Goal: Task Accomplishment & Management: Use online tool/utility

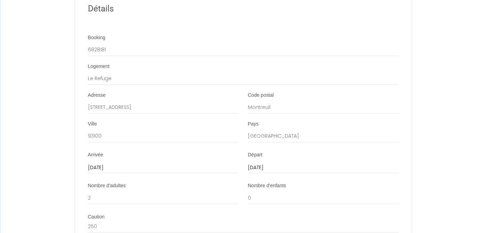
scroll to position [984, 0]
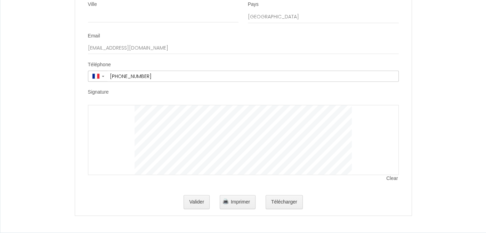
scroll to position [1587, 0]
click at [192, 203] on button "Valider" at bounding box center [196, 203] width 26 height 14
click at [109, 139] on div at bounding box center [243, 140] width 311 height 70
drag, startPoint x: 122, startPoint y: 152, endPoint x: 107, endPoint y: 140, distance: 18.6
click at [107, 140] on div at bounding box center [243, 140] width 311 height 70
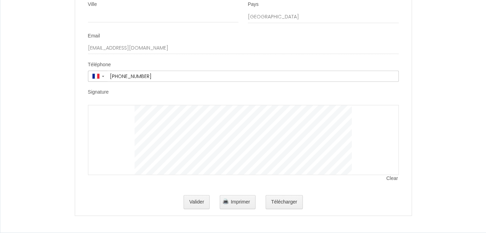
scroll to position [1587, 0]
click at [117, 147] on div at bounding box center [243, 140] width 311 height 70
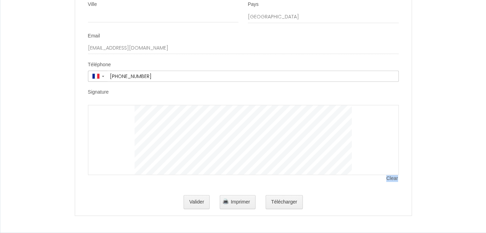
click at [391, 179] on span "Clear" at bounding box center [392, 178] width 12 height 7
click at [195, 202] on button "Valider" at bounding box center [196, 203] width 26 height 14
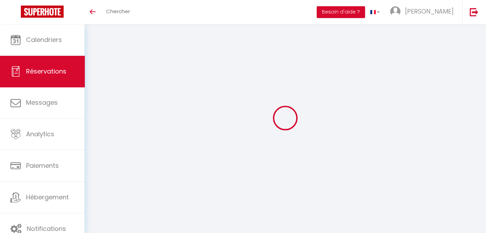
select select
checkbox input "false"
select select
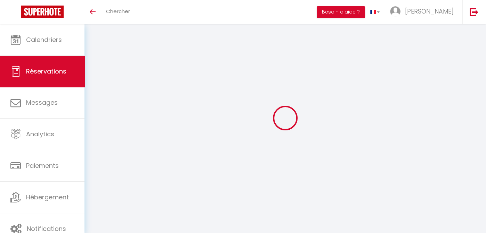
checkbox input "false"
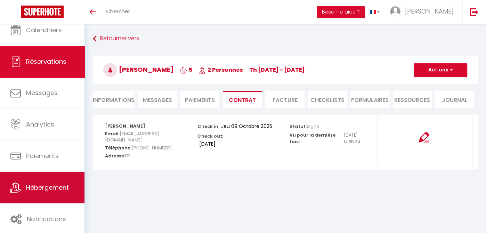
scroll to position [10, 0]
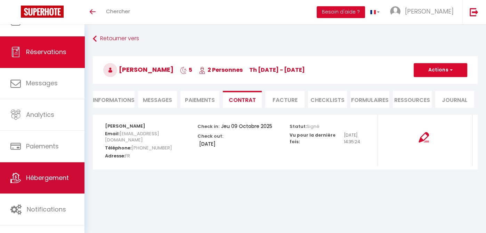
click at [62, 176] on span "Hébergement" at bounding box center [47, 178] width 43 height 9
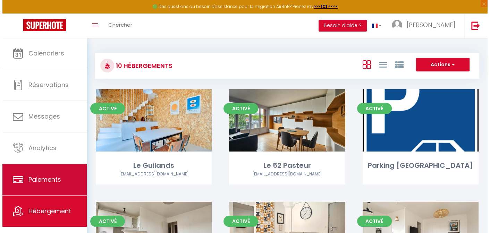
scroll to position [10, 0]
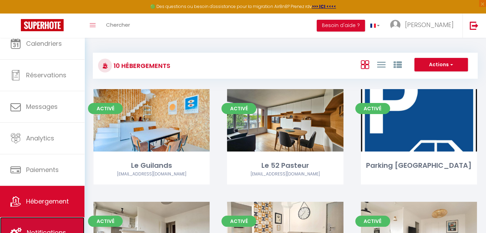
click at [41, 223] on link "Notifications" at bounding box center [42, 232] width 84 height 31
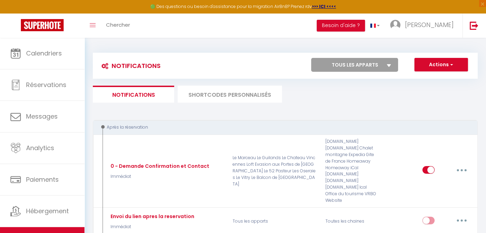
click at [251, 93] on li "SHORTCODES PERSONNALISÉS" at bounding box center [229, 94] width 104 height 17
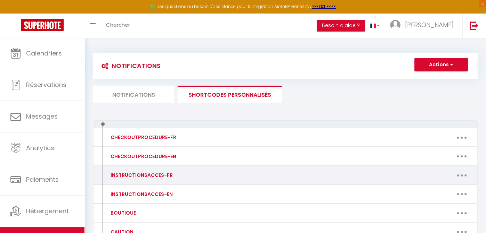
click at [458, 173] on button "button" at bounding box center [461, 175] width 19 height 11
click at [425, 189] on link "Editer" at bounding box center [443, 191] width 51 height 12
type input "INSTRUCTIONSACCES-FR"
type textarea "INSTRUCTIONSACCES-FR"
type textarea "Adresse 52 avenue Pasteur - 4ème étage porte fond a gauche 1 - A partir de 16h …"
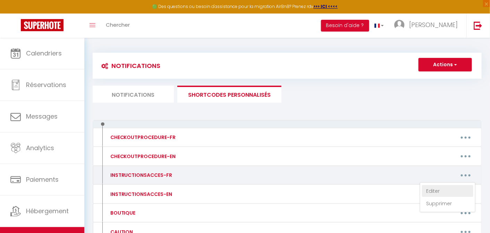
type textarea "Adresse 20 rue de Vitry- 5ème étage à gauche au fond du couloir/ porte de droit…"
type textarea "Adresse 162 rue de Romainville - rez-de-chaussée a droite - porte gauche 1 - Le…"
type textarea "Adresse 12 rue Desgranges à Montreuil 1. Entrée dans l’immeuble Code du hall : …"
type textarea "Adresse : 1bis avenue de Paris à Vincennes Métro Ligne 1 Station "Chateau de Vi…"
type textarea "Adresse6 rue des Oseraies - 3ème étage à gauche / porte de droite (paillasson "…"
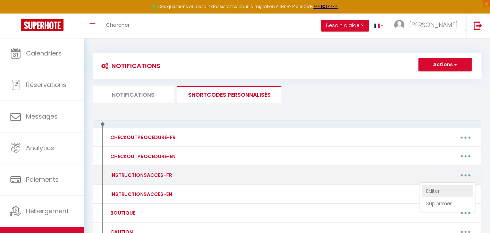
type textarea "Adresse : 15 rue Jules Ferry - Bagnolet Métro : Ligne 9 Station Robespierre (so…"
type textarea "Adresse : 26 rue Marceau - Montreuil Métro : Ligne 9 Station Robespierre (sorti…"
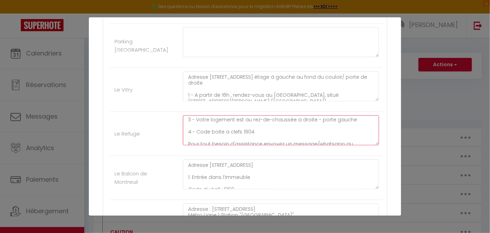
scroll to position [55, 0]
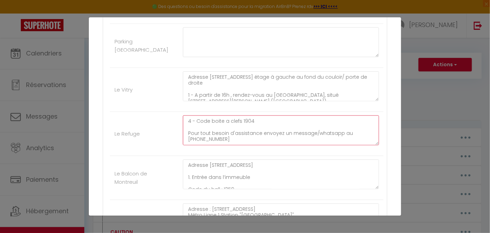
drag, startPoint x: 185, startPoint y: 119, endPoint x: 300, endPoint y: 161, distance: 122.2
click at [300, 161] on ul "Annuel Le Guilands Le 52 Pasteur Adresse 52 avenue Pasteur - 4ème étage porte f…" at bounding box center [245, 152] width 277 height 449
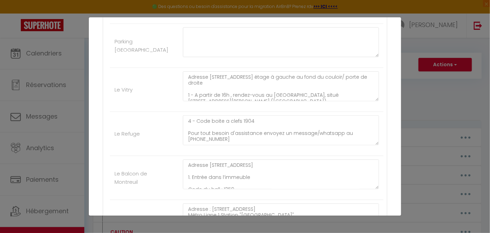
click at [286, 150] on div "Adresse 162 rue de Romainville - rez-de-chaussée a droite - porte gauche 1 - Le…" at bounding box center [281, 134] width 205 height 37
